Goal: Transaction & Acquisition: Subscribe to service/newsletter

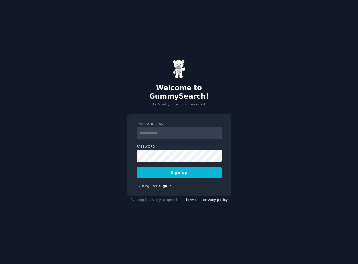
click at [164, 131] on input "Email Address" at bounding box center [179, 133] width 85 height 12
type input "****"
click at [161, 184] on link "Sign in" at bounding box center [165, 186] width 13 height 4
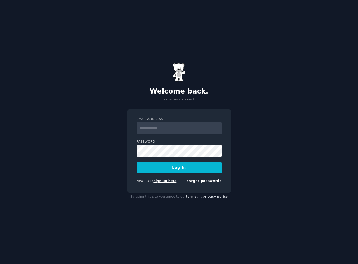
click at [161, 182] on link "Sign up here" at bounding box center [164, 181] width 23 height 4
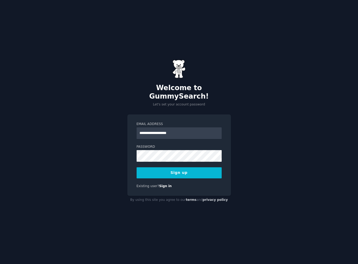
type input "**********"
click at [179, 168] on button "Sign up" at bounding box center [179, 172] width 85 height 11
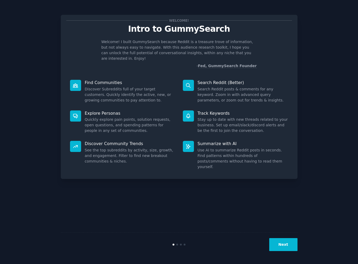
click at [285, 248] on button "Next" at bounding box center [283, 244] width 28 height 13
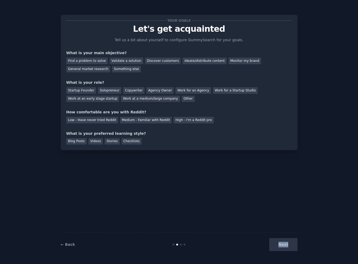
click at [285, 248] on div "Next" at bounding box center [258, 244] width 79 height 13
click at [93, 60] on div "Find a problem to solve" at bounding box center [86, 61] width 41 height 7
click at [166, 63] on div "Discover customers" at bounding box center [163, 61] width 36 height 7
click at [85, 64] on div "Find a problem to solve Validate a solution Discover customers Ideate/distribut…" at bounding box center [179, 64] width 226 height 17
click at [87, 61] on div "Find a problem to solve" at bounding box center [86, 61] width 41 height 7
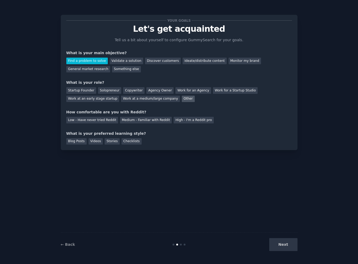
click at [182, 100] on div "Other" at bounding box center [188, 99] width 13 height 7
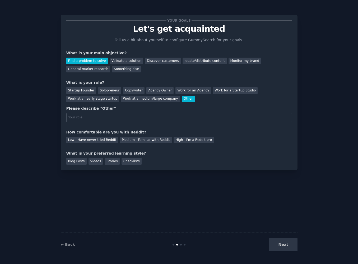
click at [140, 115] on input "text" at bounding box center [179, 117] width 226 height 9
type input "UX designer"
drag, startPoint x: 79, startPoint y: 131, endPoint x: 114, endPoint y: 130, distance: 34.9
click at [114, 130] on div "How comfortable are you with Reddit?" at bounding box center [179, 132] width 226 height 6
click at [115, 130] on div "How comfortable are you with Reddit?" at bounding box center [179, 132] width 226 height 6
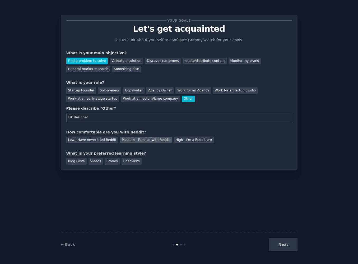
click at [158, 139] on div "Medium - Familiar with Reddit" at bounding box center [146, 140] width 52 height 7
click at [126, 163] on div "Checklists" at bounding box center [132, 161] width 20 height 7
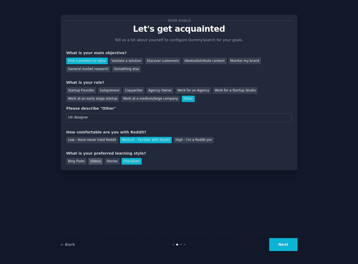
click at [98, 163] on div "Videos" at bounding box center [96, 161] width 15 height 7
click at [279, 243] on button "Next" at bounding box center [283, 244] width 28 height 13
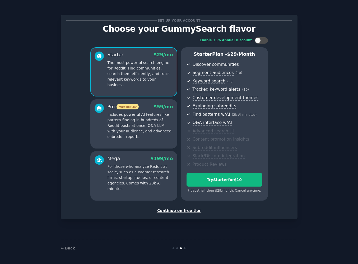
click at [147, 63] on p "The most powerful search engine for Reddit. Find communities, search them effic…" at bounding box center [141, 74] width 66 height 28
click at [161, 116] on p "Includes powerful AI features like pattern-finding in hundreds of Reddit posts …" at bounding box center [141, 126] width 66 height 28
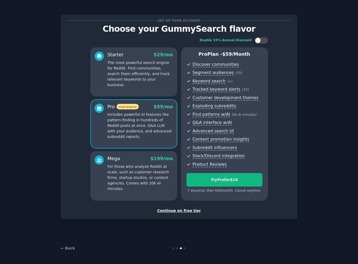
click at [161, 168] on p "For those who analyze Reddit at scale, such as customer research firms, startup…" at bounding box center [141, 178] width 66 height 28
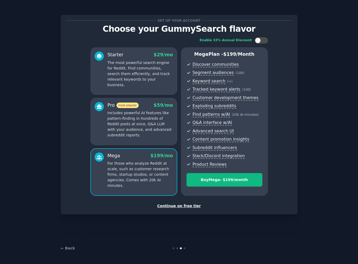
click at [160, 56] on span "$ 29 /mo" at bounding box center [163, 54] width 19 height 5
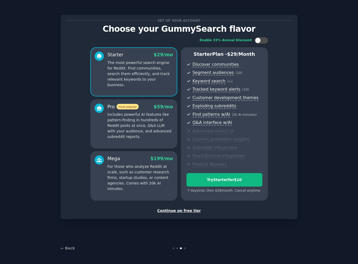
click at [183, 209] on div "Continue on free tier" at bounding box center [179, 211] width 226 height 6
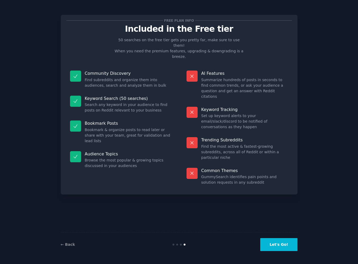
click at [282, 247] on button "Let's Go!" at bounding box center [278, 244] width 37 height 13
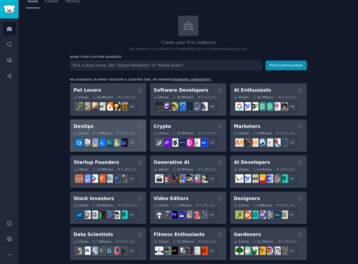
scroll to position [24, 0]
